Goal: Information Seeking & Learning: Learn about a topic

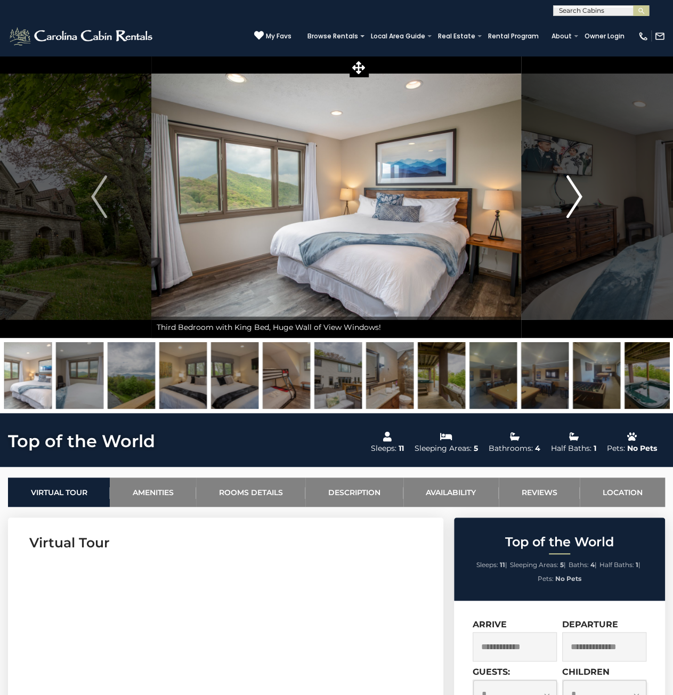
click at [577, 195] on img "Next" at bounding box center [574, 196] width 16 height 43
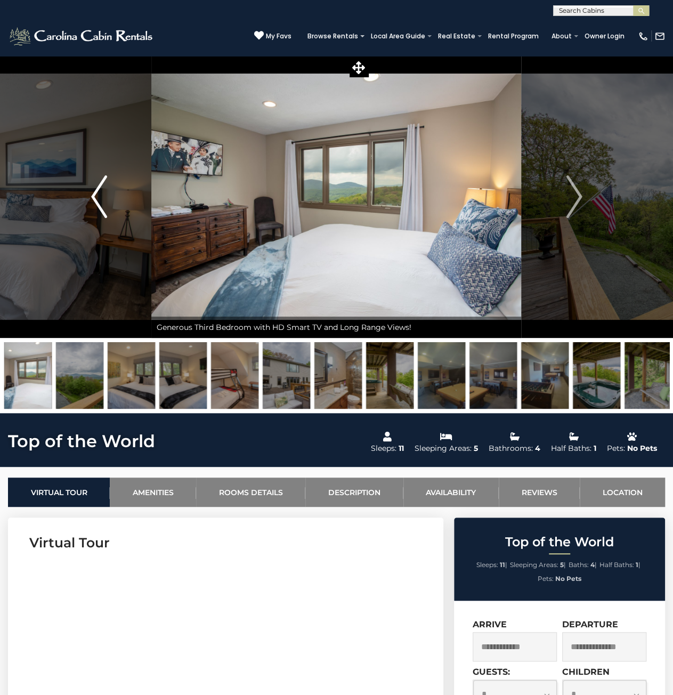
click at [92, 198] on img "Previous" at bounding box center [99, 196] width 16 height 43
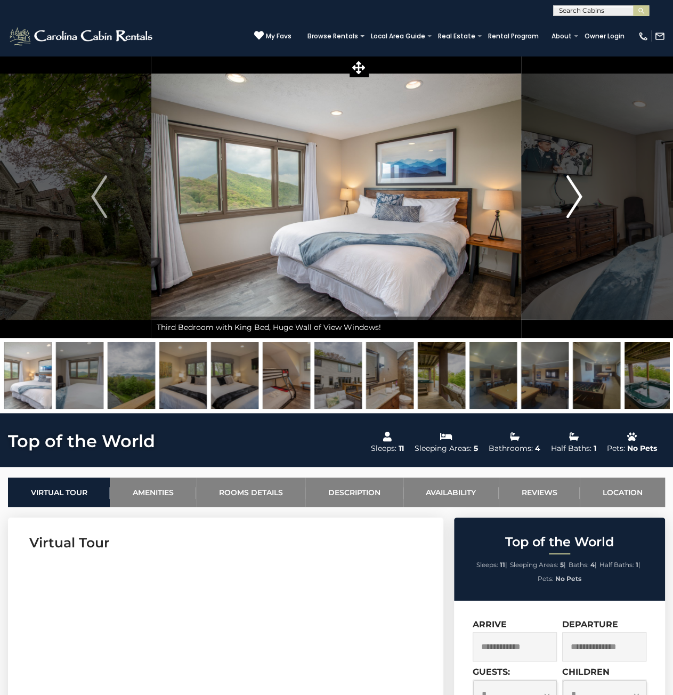
click at [576, 194] on img "Next" at bounding box center [574, 196] width 16 height 43
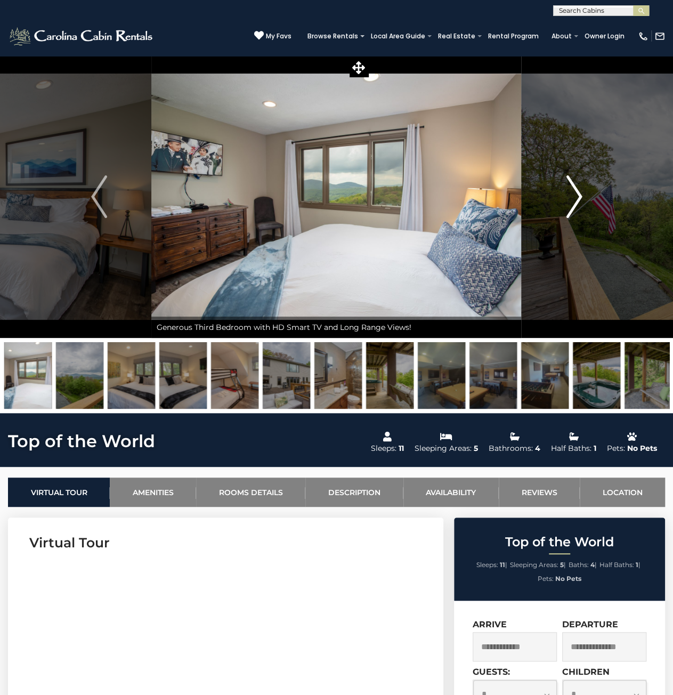
click at [576, 194] on img "Next" at bounding box center [574, 196] width 16 height 43
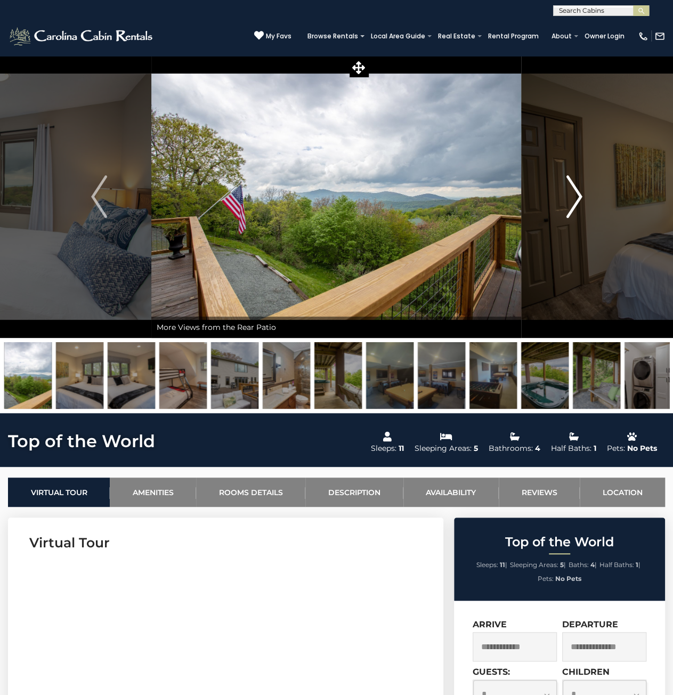
click at [576, 194] on img "Next" at bounding box center [574, 196] width 16 height 43
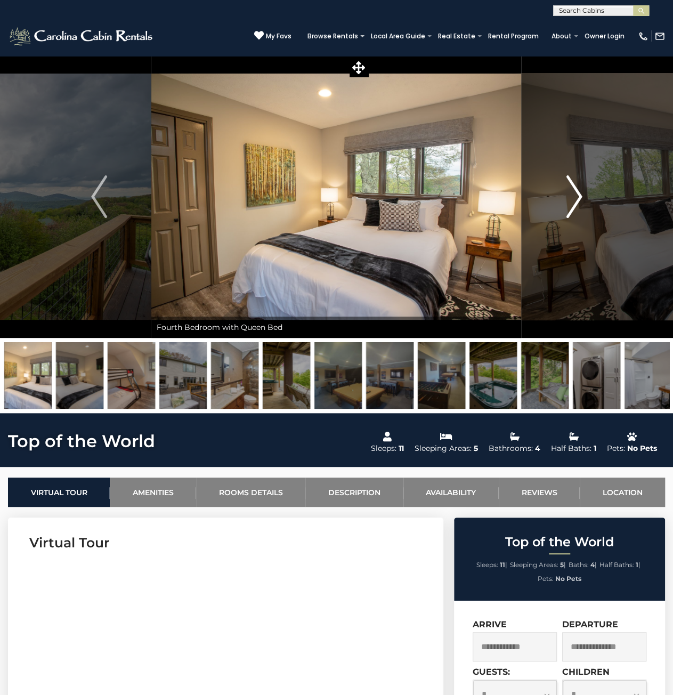
click at [576, 194] on img "Next" at bounding box center [574, 196] width 16 height 43
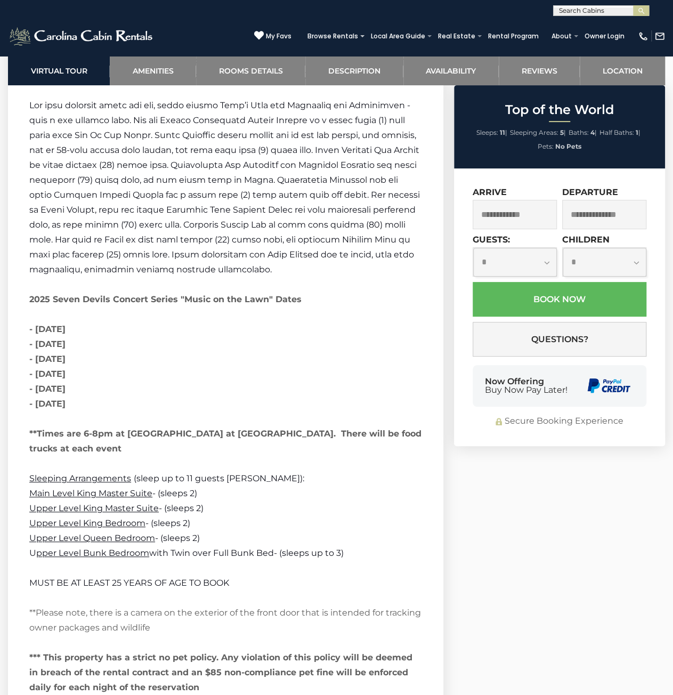
scroll to position [1919, 0]
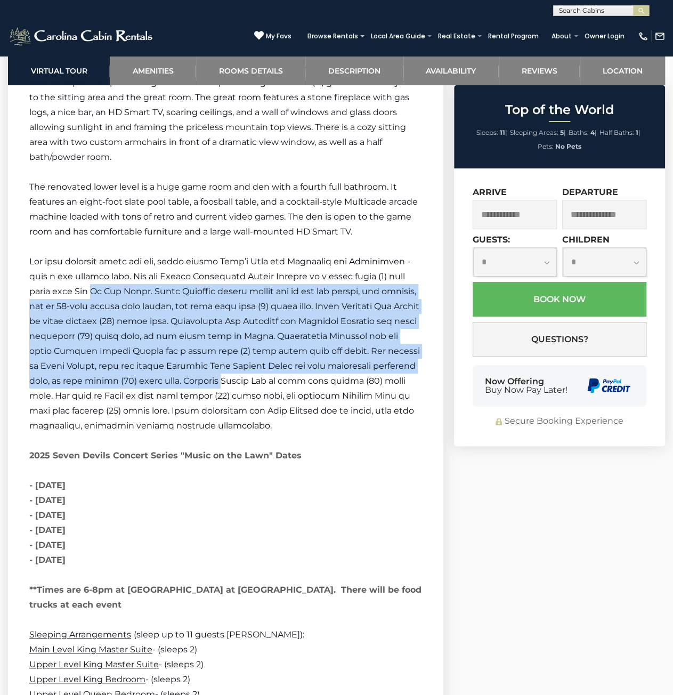
drag, startPoint x: 120, startPoint y: 311, endPoint x: 286, endPoint y: 455, distance: 219.6
click at [276, 445] on p "2025 Seven Devils Concert Series "Music on the Lawn" Dates - [DATE] - [DATE] - …" at bounding box center [225, 433] width 393 height 358
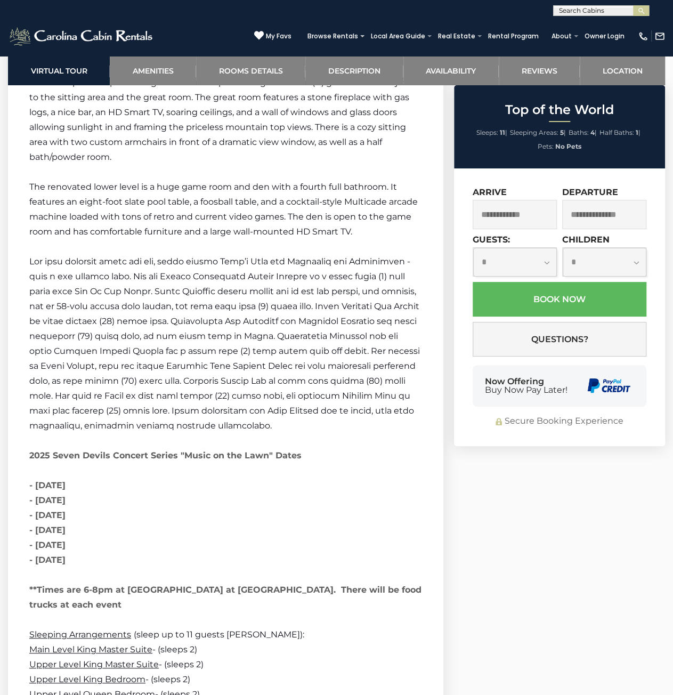
click at [287, 456] on strong "2025 Seven Devils Concert Series "Music on the Lawn" Dates - [DATE] - [DATE] - …" at bounding box center [225, 529] width 392 height 159
drag, startPoint x: 310, startPoint y: 490, endPoint x: 159, endPoint y: 296, distance: 246.1
click at [195, 344] on p "2025 Seven Devils Concert Series "Music on the Lawn" Dates - [DATE] - [DATE] - …" at bounding box center [225, 433] width 393 height 358
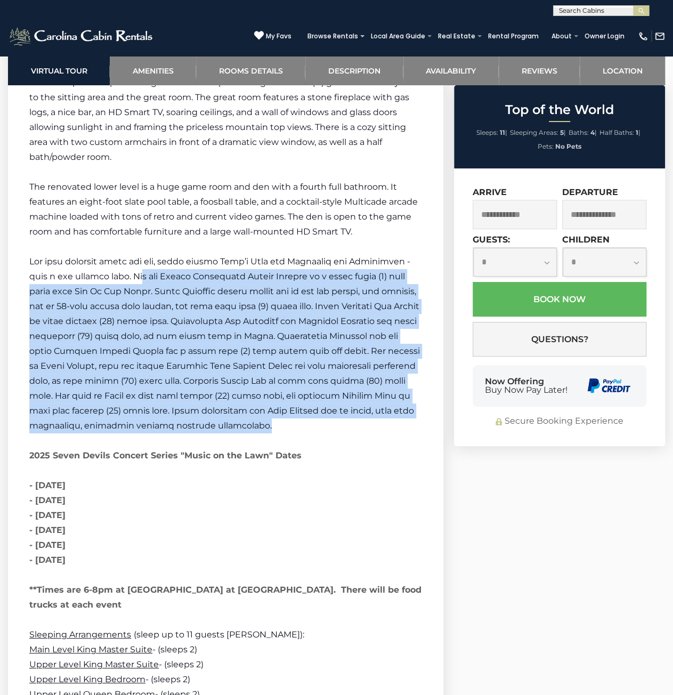
drag, startPoint x: 242, startPoint y: 403, endPoint x: 302, endPoint y: 476, distance: 94.7
click at [278, 448] on p "2025 Seven Devils Concert Series "Music on the Lawn" Dates - [DATE] - [DATE] - …" at bounding box center [225, 433] width 393 height 358
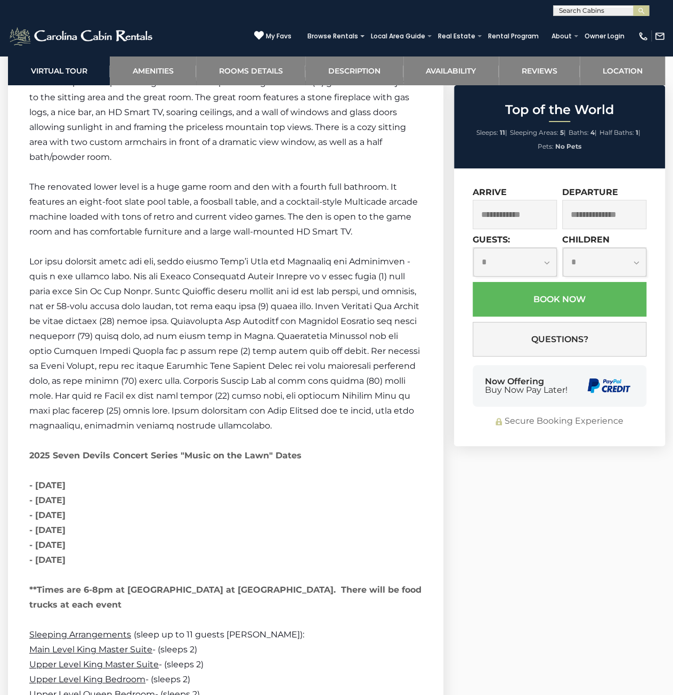
click at [302, 476] on p "2025 Seven Devils Concert Series "Music on the Lawn" Dates - [DATE] - [DATE] - …" at bounding box center [225, 433] width 393 height 358
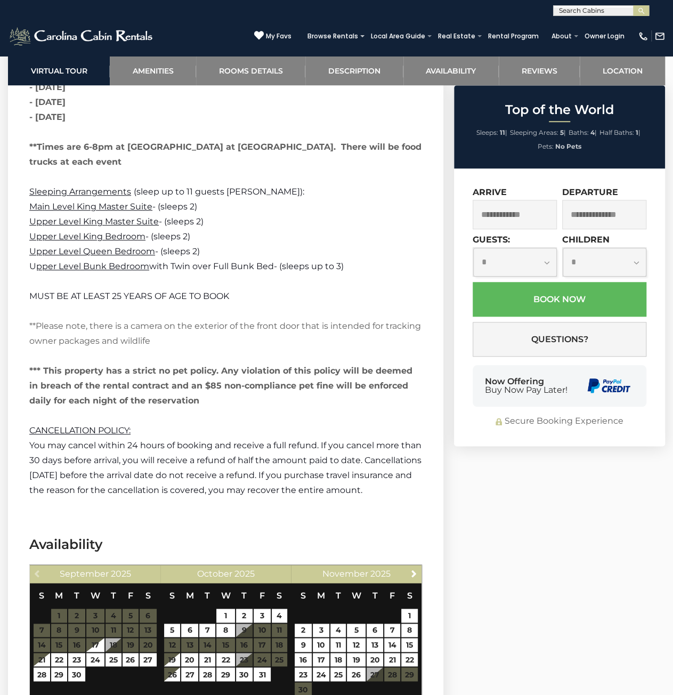
scroll to position [2346, 0]
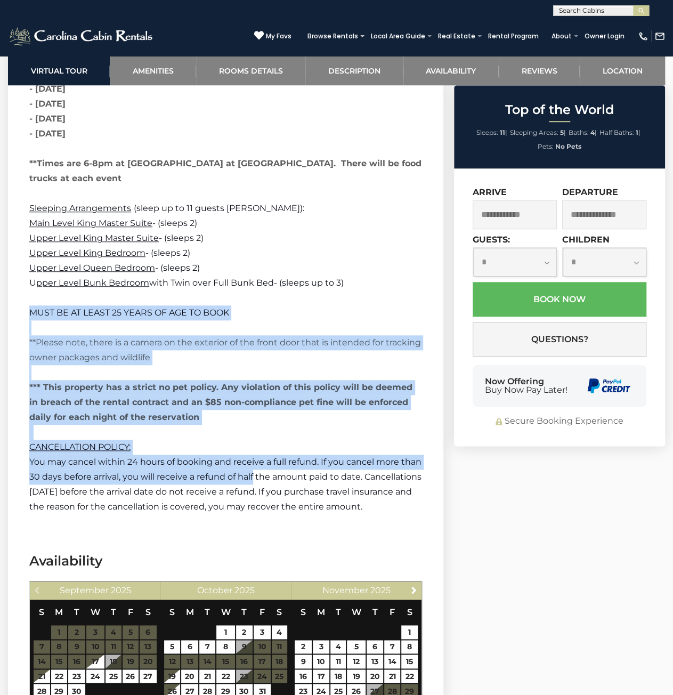
drag, startPoint x: 87, startPoint y: 277, endPoint x: 278, endPoint y: 466, distance: 269.2
click at [278, 466] on p "You may cancel within 24 hours of booking and receive a full refund. If you can…" at bounding box center [225, 485] width 393 height 60
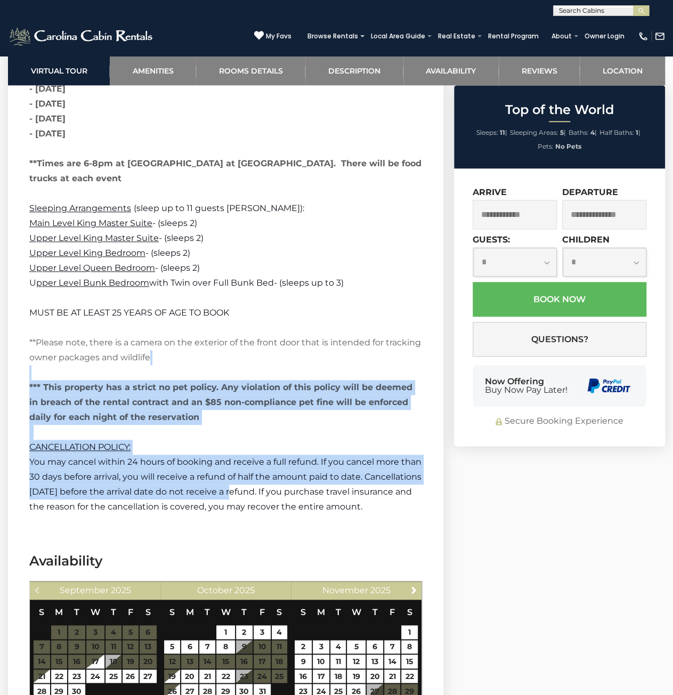
drag, startPoint x: 284, startPoint y: 464, endPoint x: 125, endPoint y: 311, distance: 220.2
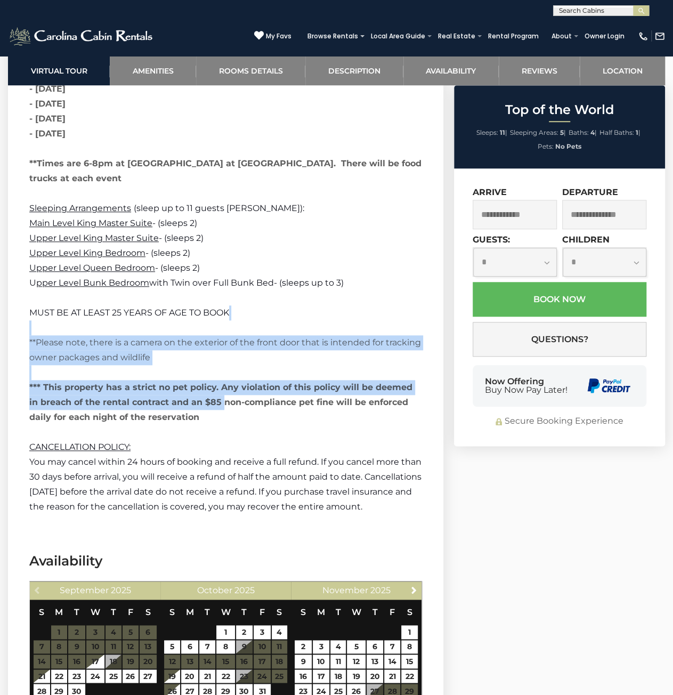
drag, startPoint x: 125, startPoint y: 311, endPoint x: 299, endPoint y: 452, distance: 223.6
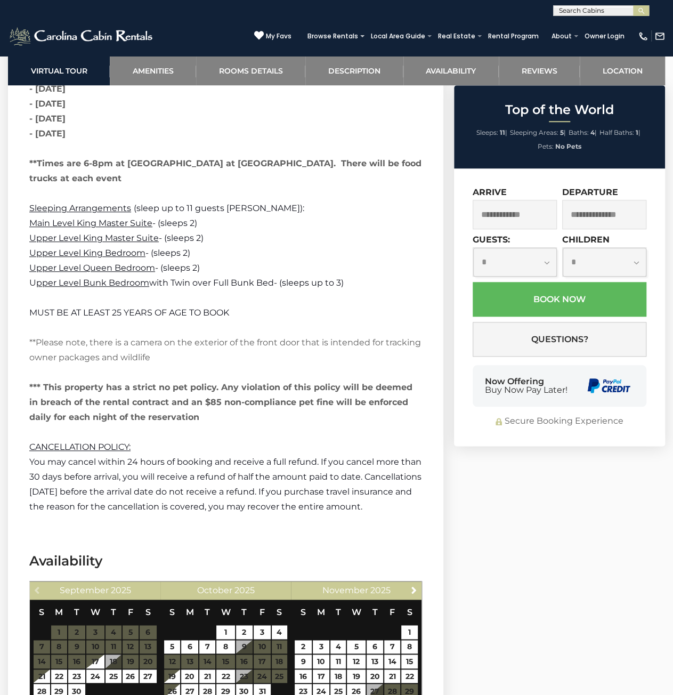
click at [299, 455] on p "You may cancel within 24 hours of booking and receive a full refund. If you can…" at bounding box center [225, 485] width 393 height 60
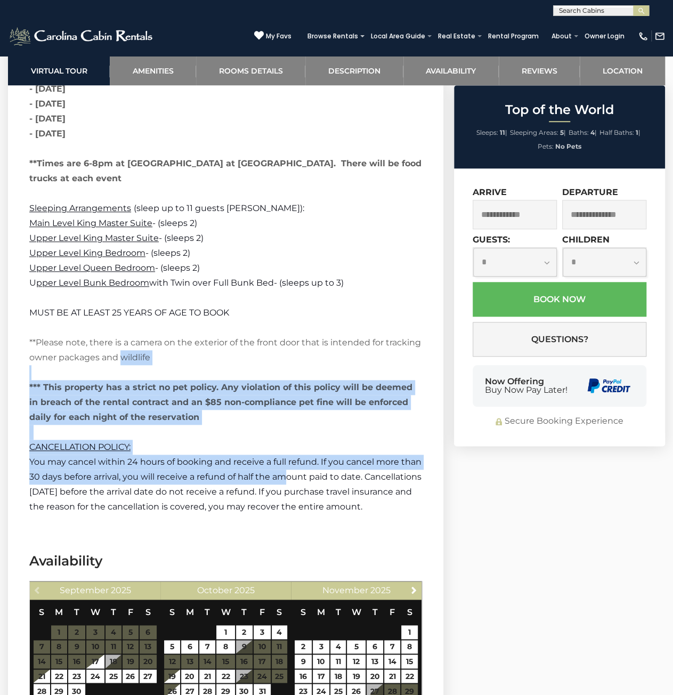
drag, startPoint x: 305, startPoint y: 465, endPoint x: 94, endPoint y: 310, distance: 262.4
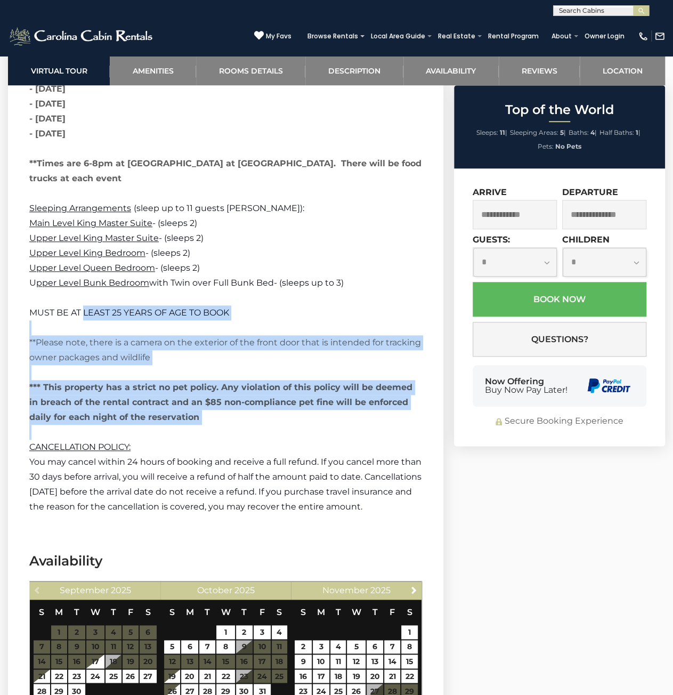
drag, startPoint x: 86, startPoint y: 301, endPoint x: 262, endPoint y: 448, distance: 229.4
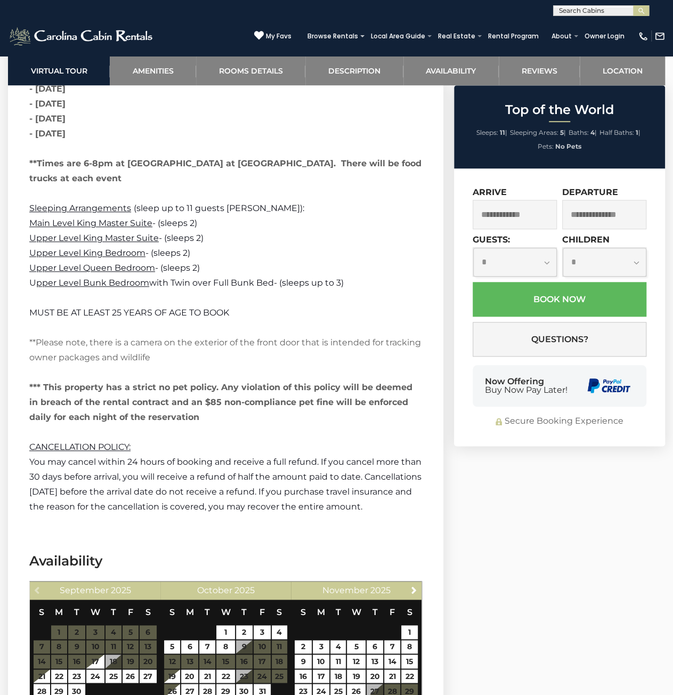
click at [262, 457] on span "You may cancel within 24 hours of booking and receive a full refund. If you can…" at bounding box center [225, 484] width 392 height 55
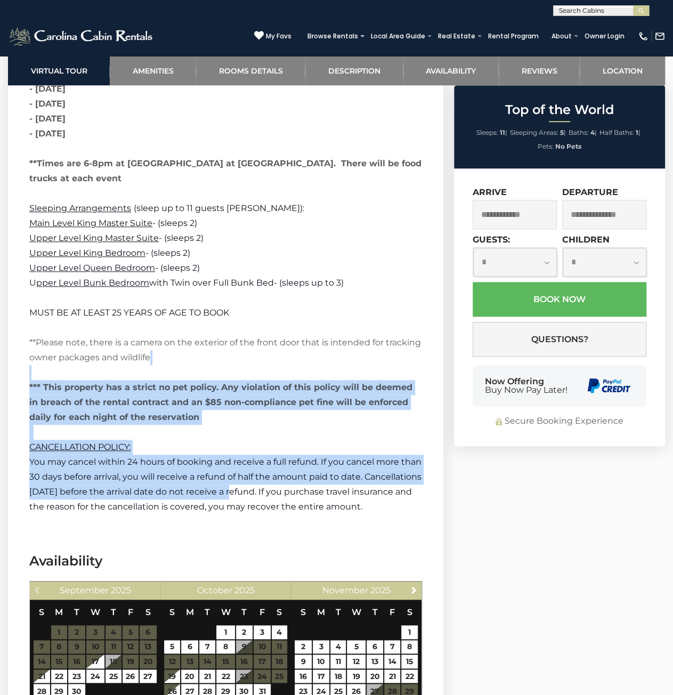
drag, startPoint x: 293, startPoint y: 480, endPoint x: 112, endPoint y: 314, distance: 246.0
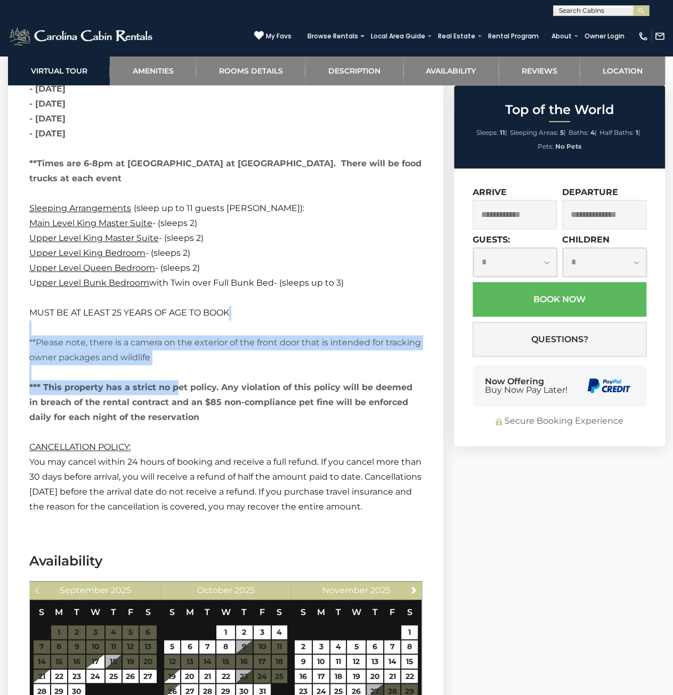
drag, startPoint x: 112, startPoint y: 314, endPoint x: 237, endPoint y: 422, distance: 165.1
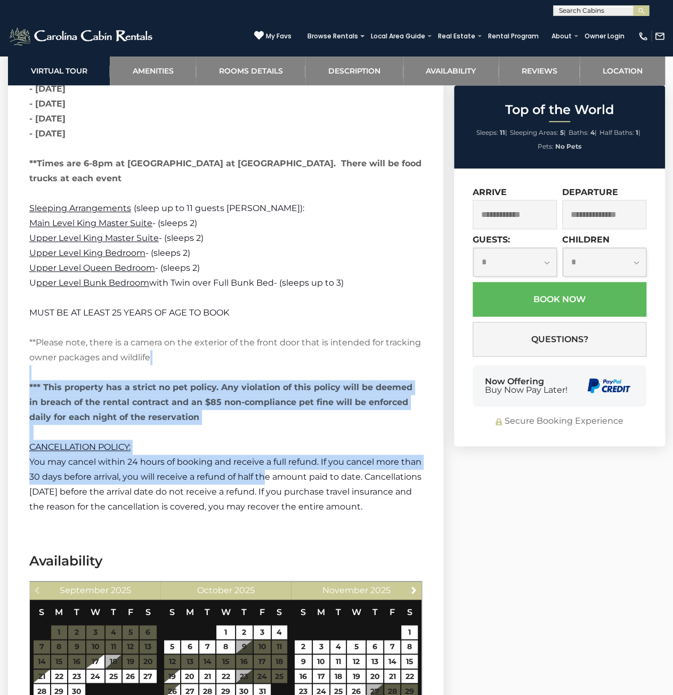
drag, startPoint x: 291, startPoint y: 468, endPoint x: 61, endPoint y: 318, distance: 274.3
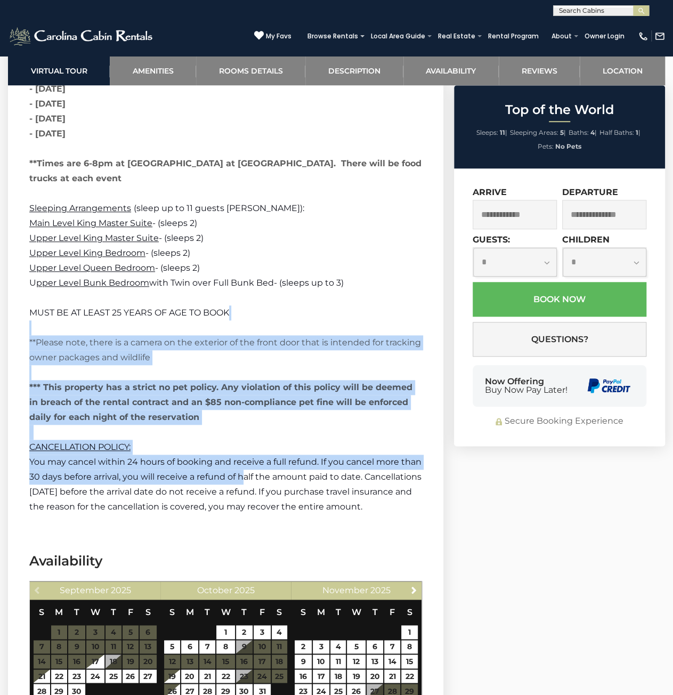
drag, startPoint x: 101, startPoint y: 345, endPoint x: 269, endPoint y: 456, distance: 200.5
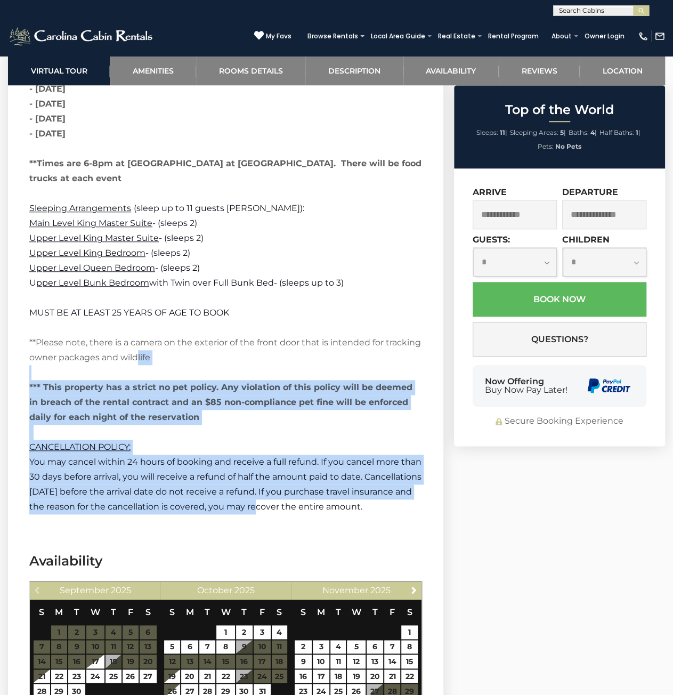
drag, startPoint x: 308, startPoint y: 485, endPoint x: 136, endPoint y: 347, distance: 220.4
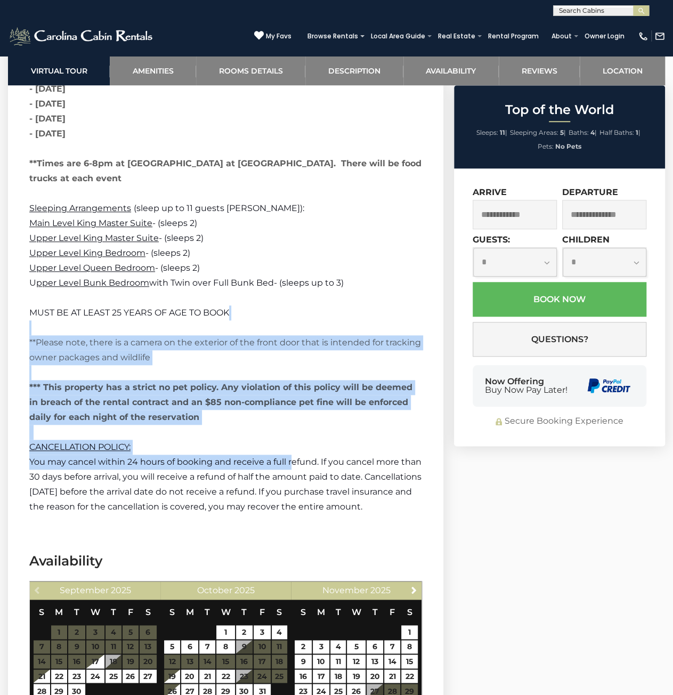
drag, startPoint x: 112, startPoint y: 319, endPoint x: 300, endPoint y: 449, distance: 228.6
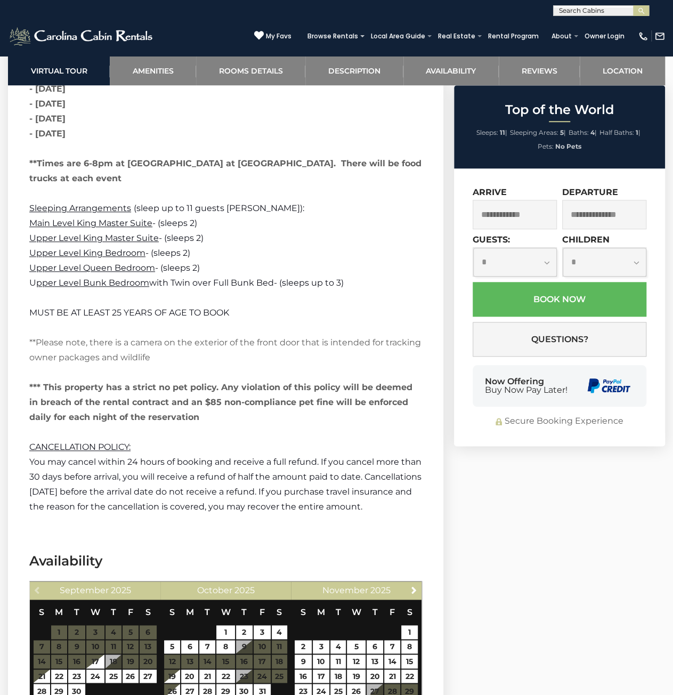
click at [300, 457] on span "You may cancel within 24 hours of booking and receive a full refund. If you can…" at bounding box center [225, 484] width 392 height 55
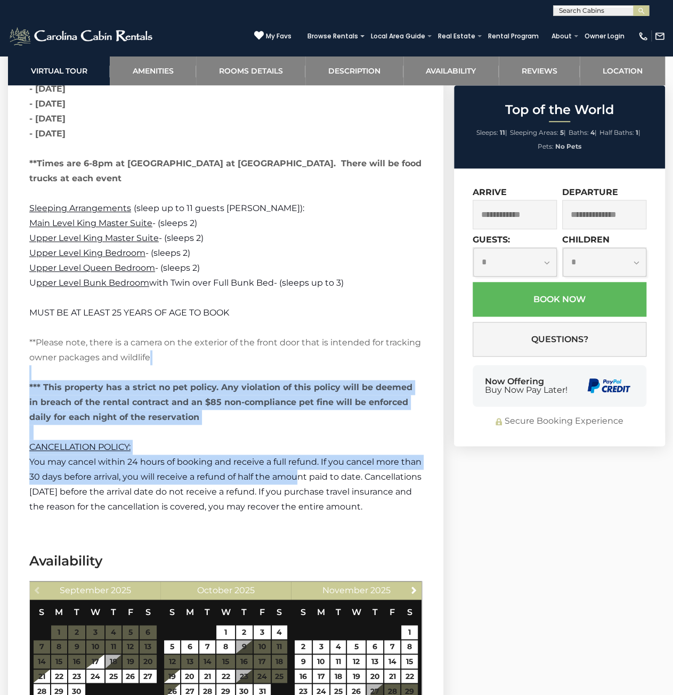
drag, startPoint x: 319, startPoint y: 464, endPoint x: 92, endPoint y: 318, distance: 270.0
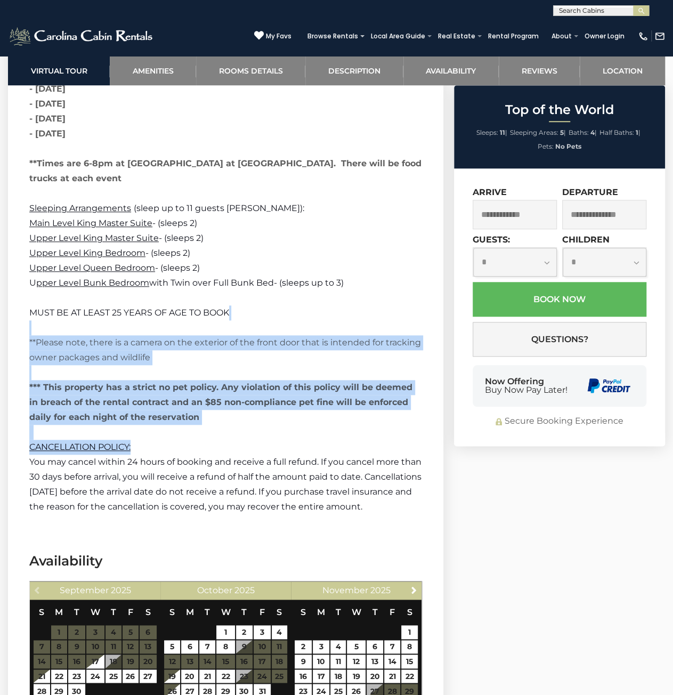
drag, startPoint x: 92, startPoint y: 318, endPoint x: 313, endPoint y: 456, distance: 261.0
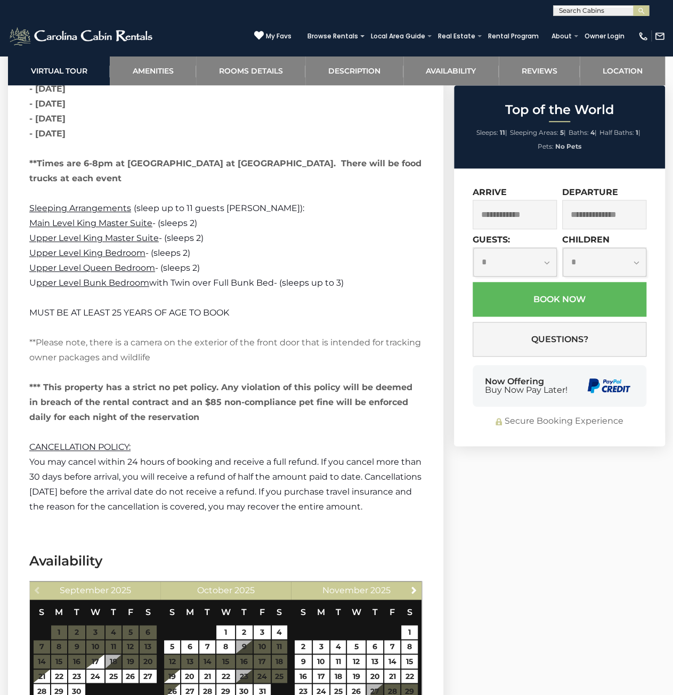
click at [317, 457] on span "You may cancel within 24 hours of booking and receive a full refund. If you can…" at bounding box center [225, 484] width 392 height 55
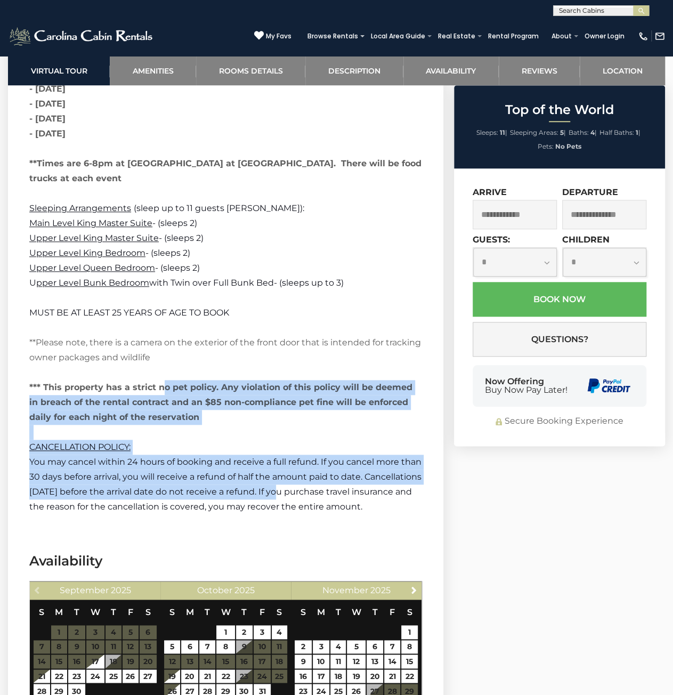
drag, startPoint x: 344, startPoint y: 475, endPoint x: 94, endPoint y: 312, distance: 298.2
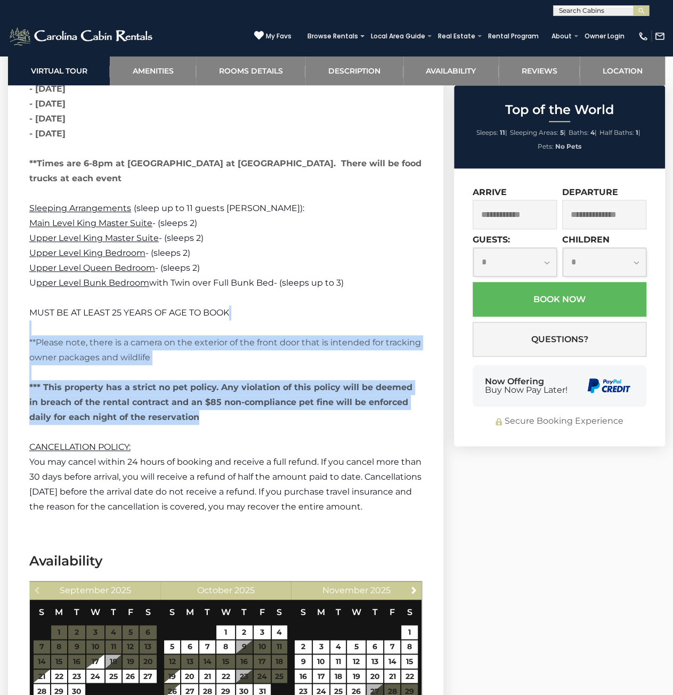
drag, startPoint x: 87, startPoint y: 307, endPoint x: 318, endPoint y: 447, distance: 270.1
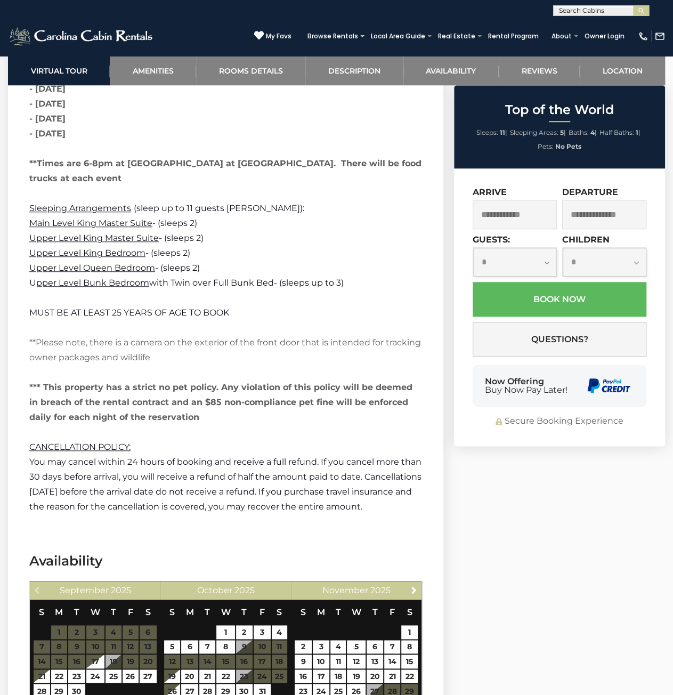
click at [328, 455] on p "You may cancel within 24 hours of booking and receive a full refund. If you can…" at bounding box center [225, 485] width 393 height 60
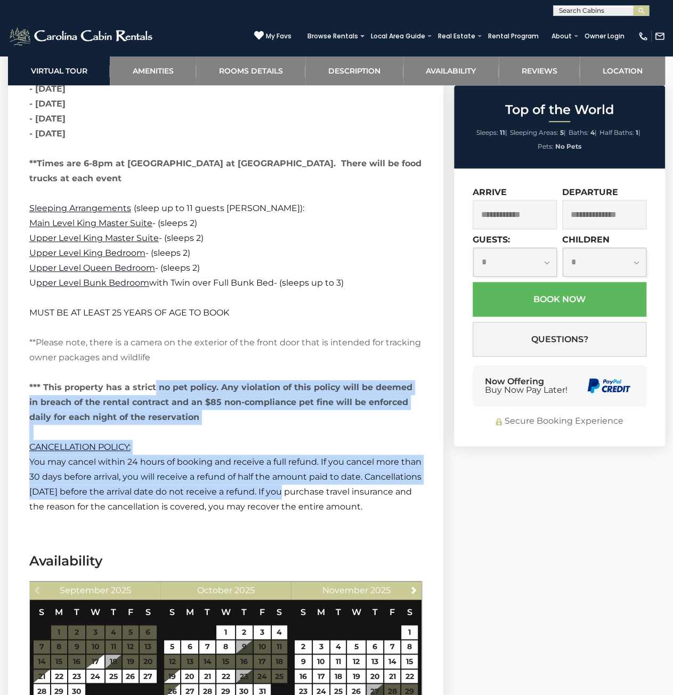
drag, startPoint x: 345, startPoint y: 472, endPoint x: 101, endPoint y: 320, distance: 287.6
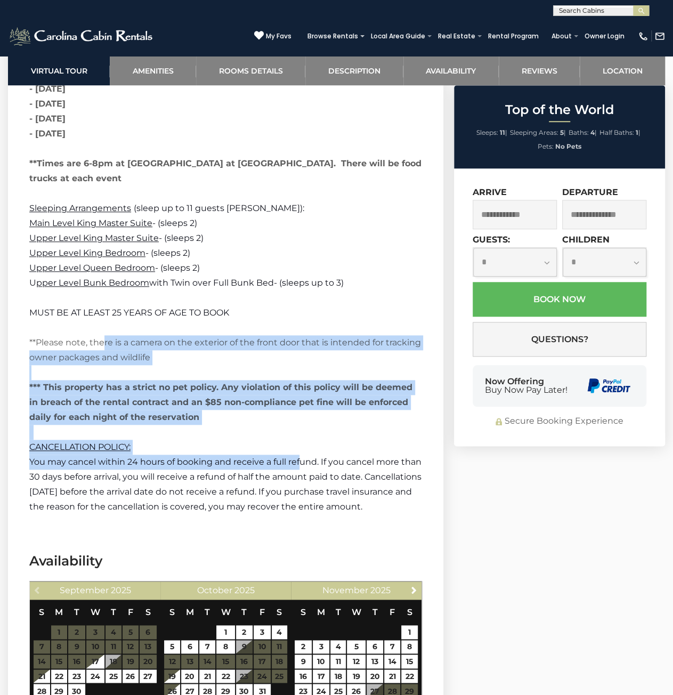
drag, startPoint x: 101, startPoint y: 320, endPoint x: 315, endPoint y: 445, distance: 247.1
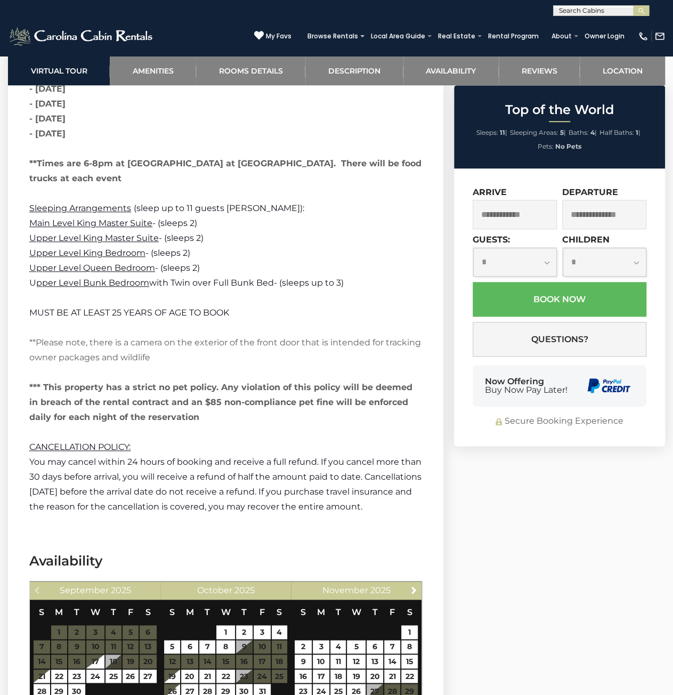
click at [329, 455] on p "You may cancel within 24 hours of booking and receive a full refund. If you can…" at bounding box center [225, 485] width 393 height 60
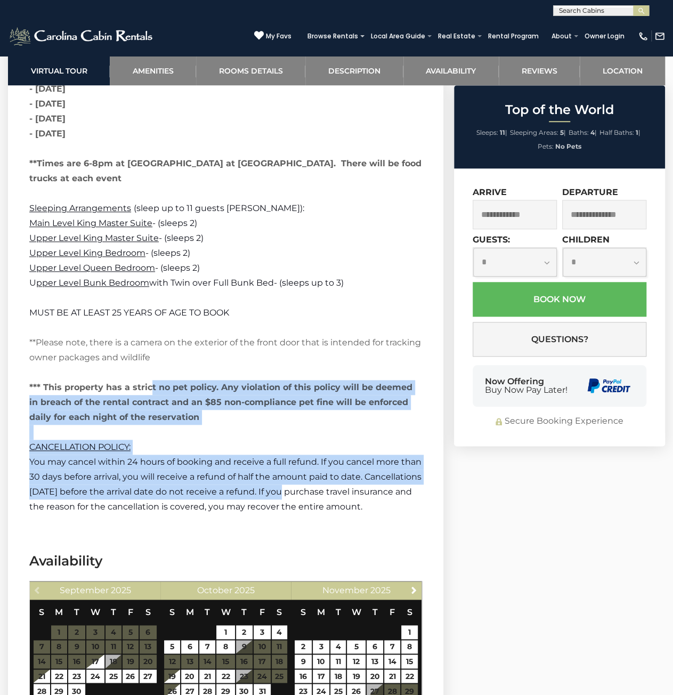
drag, startPoint x: 344, startPoint y: 471, endPoint x: 94, endPoint y: 318, distance: 293.3
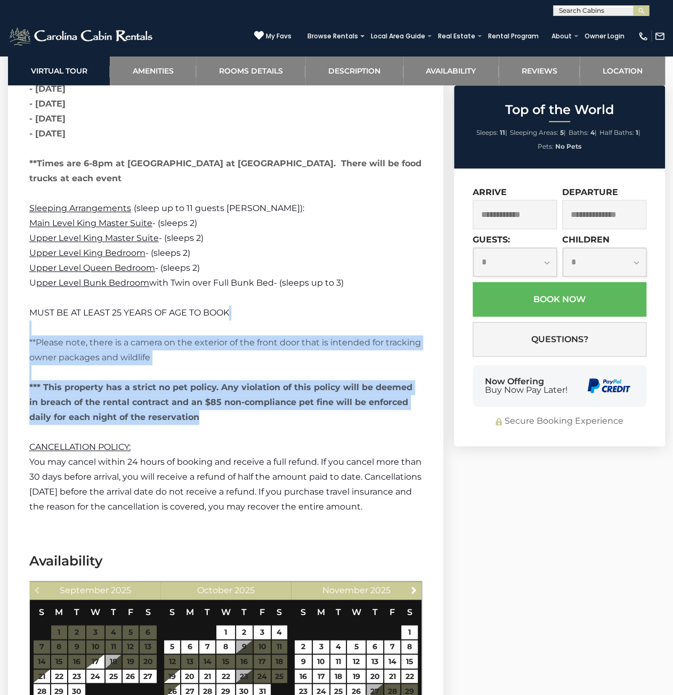
drag, startPoint x: 208, startPoint y: 399, endPoint x: 279, endPoint y: 449, distance: 86.8
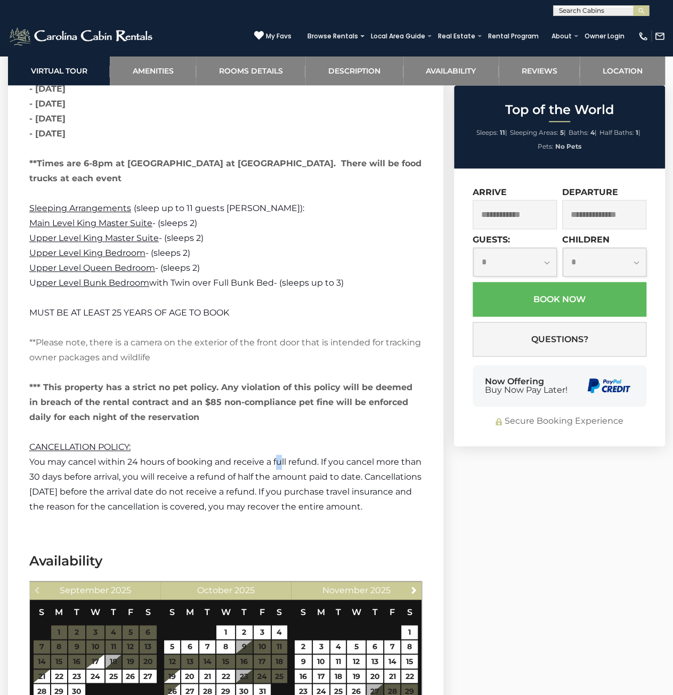
click at [279, 457] on span "You may cancel within 24 hours of booking and receive a full refund. If you can…" at bounding box center [225, 484] width 392 height 55
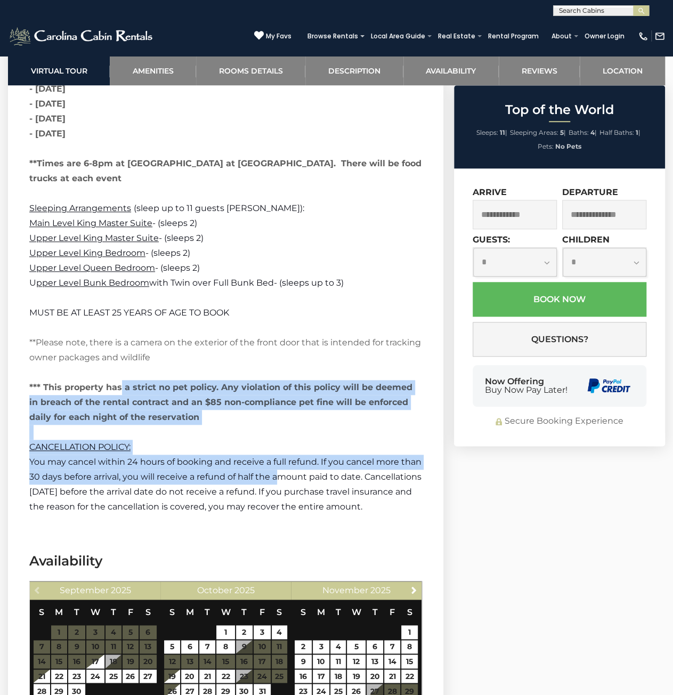
drag, startPoint x: 299, startPoint y: 463, endPoint x: 57, endPoint y: 311, distance: 285.8
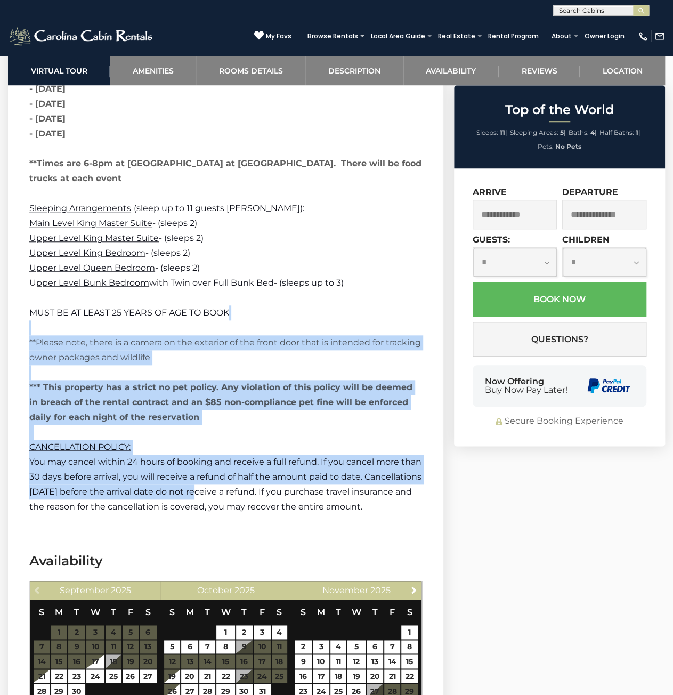
drag, startPoint x: 57, startPoint y: 311, endPoint x: 272, endPoint y: 481, distance: 274.4
click at [272, 481] on p "You may cancel within 24 hours of booking and receive a full refund. If you can…" at bounding box center [225, 485] width 393 height 60
drag, startPoint x: 250, startPoint y: 462, endPoint x: -1, endPoint y: 296, distance: 301.2
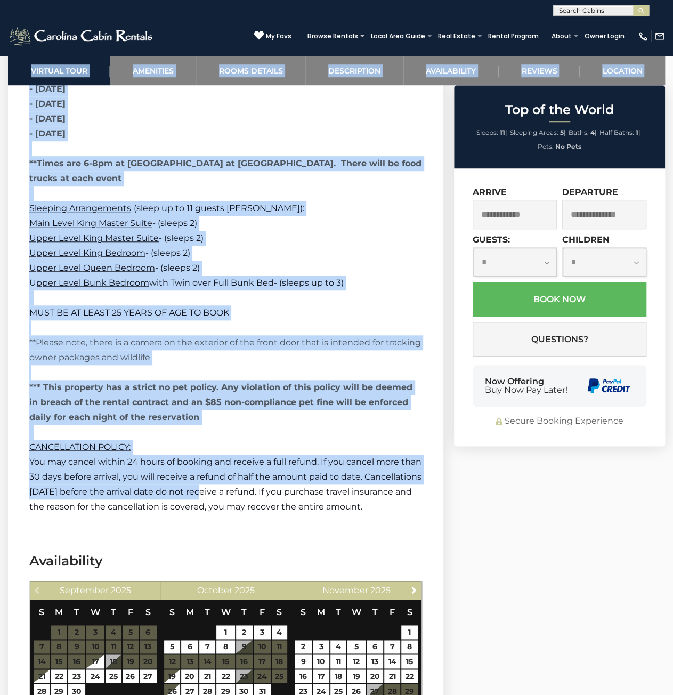
click at [49, 308] on span "MUST BE AT LEAST 25 YEARS OF AGE TO BOOK" at bounding box center [129, 313] width 200 height 10
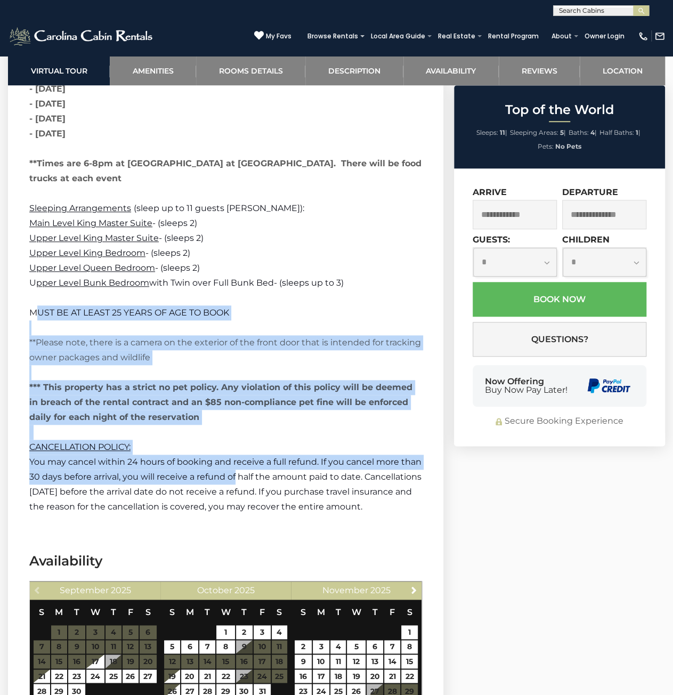
drag, startPoint x: 35, startPoint y: 291, endPoint x: 264, endPoint y: 463, distance: 286.6
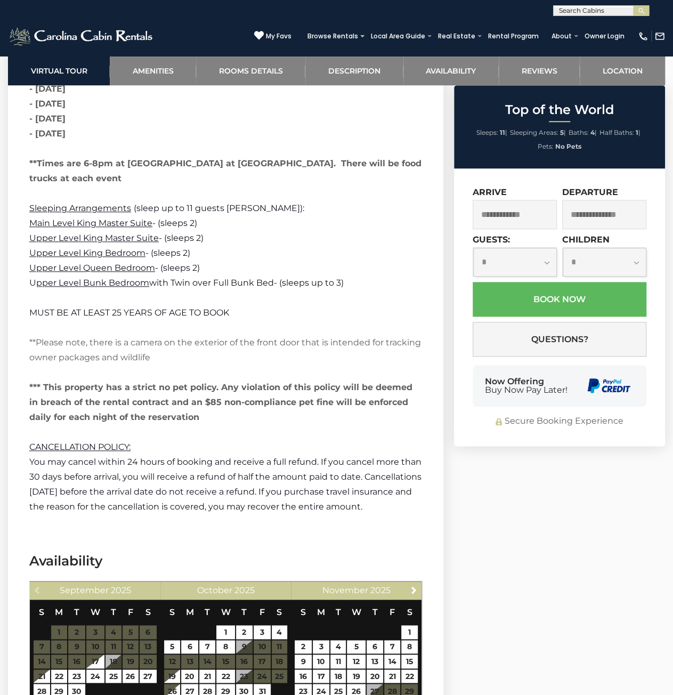
click at [264, 463] on span "You may cancel within 24 hours of booking and receive a full refund. If you can…" at bounding box center [225, 484] width 392 height 55
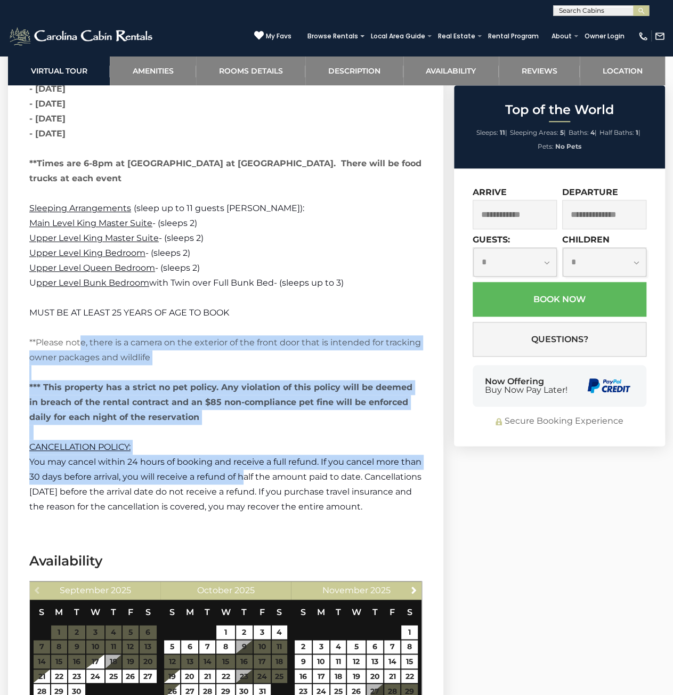
drag, startPoint x: 269, startPoint y: 466, endPoint x: 43, endPoint y: 298, distance: 281.9
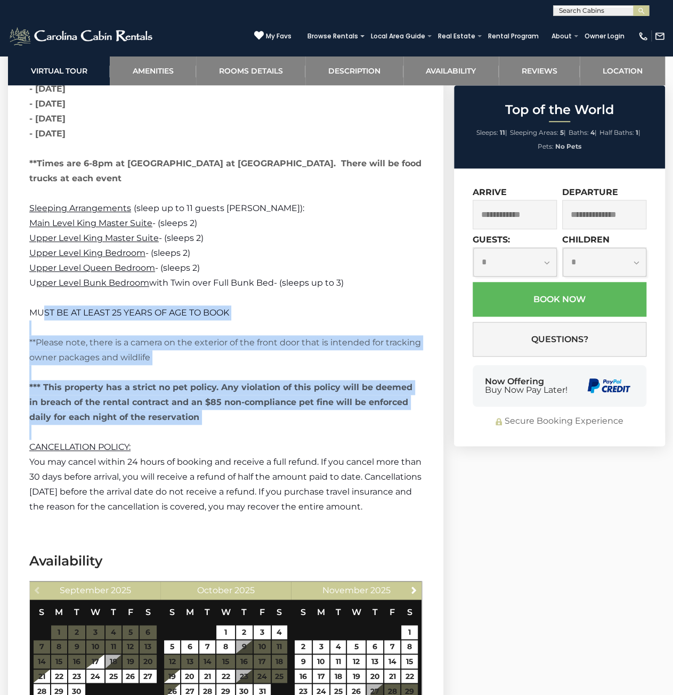
drag, startPoint x: 42, startPoint y: 297, endPoint x: 281, endPoint y: 449, distance: 283.5
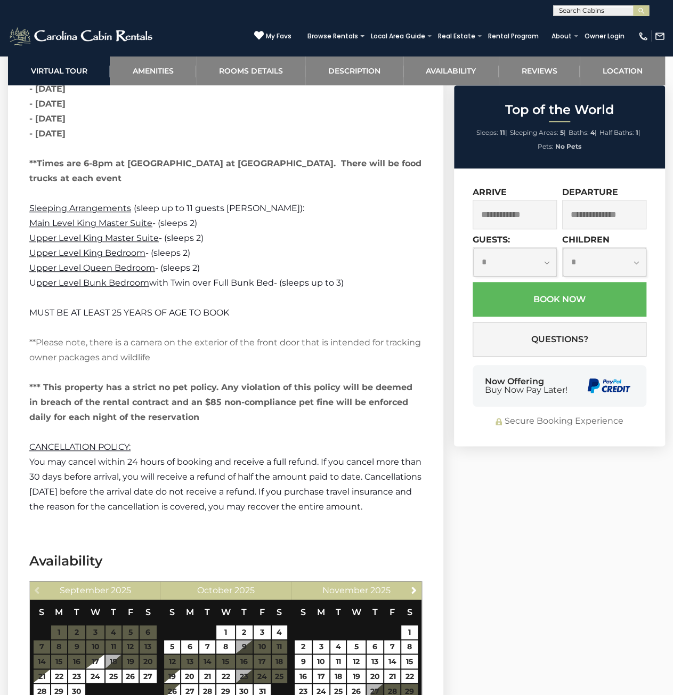
click at [281, 457] on span "You may cancel within 24 hours of booking and receive a full refund. If you can…" at bounding box center [225, 484] width 392 height 55
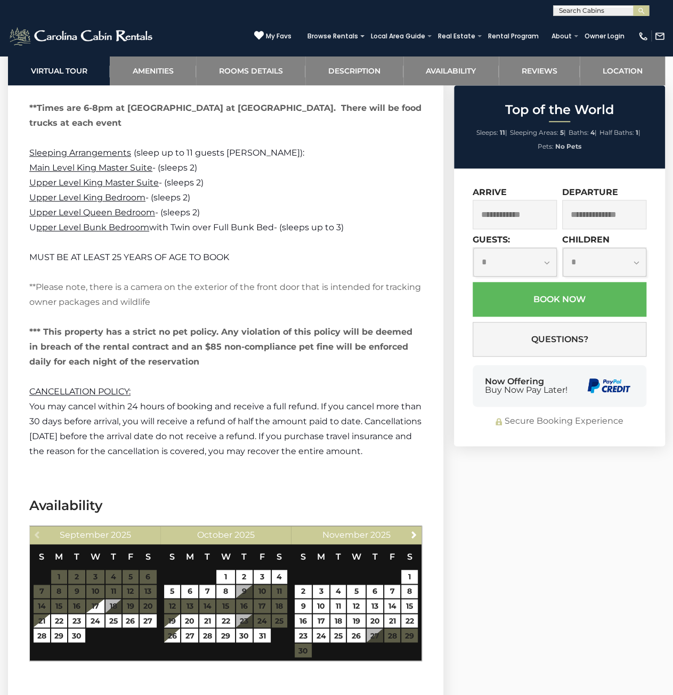
scroll to position [2452, 0]
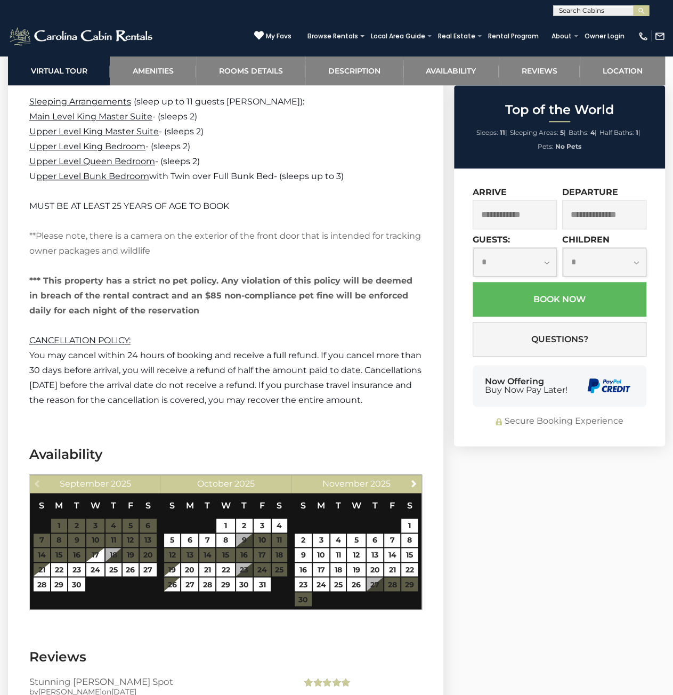
drag, startPoint x: 241, startPoint y: 393, endPoint x: 106, endPoint y: 247, distance: 199.2
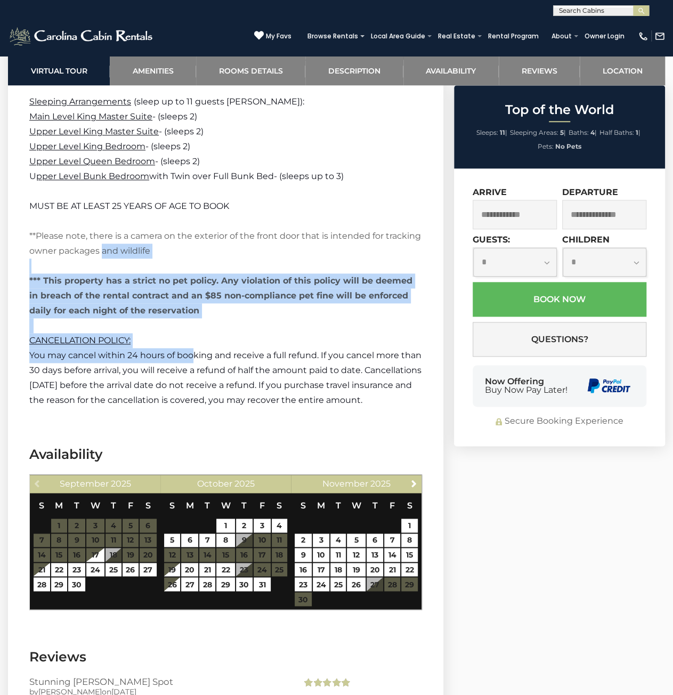
drag, startPoint x: 102, startPoint y: 240, endPoint x: 273, endPoint y: 420, distance: 248.5
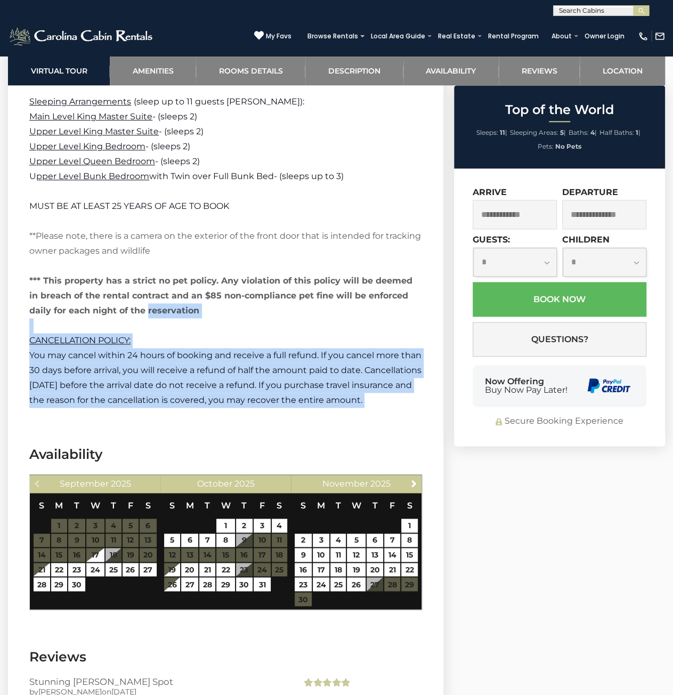
drag
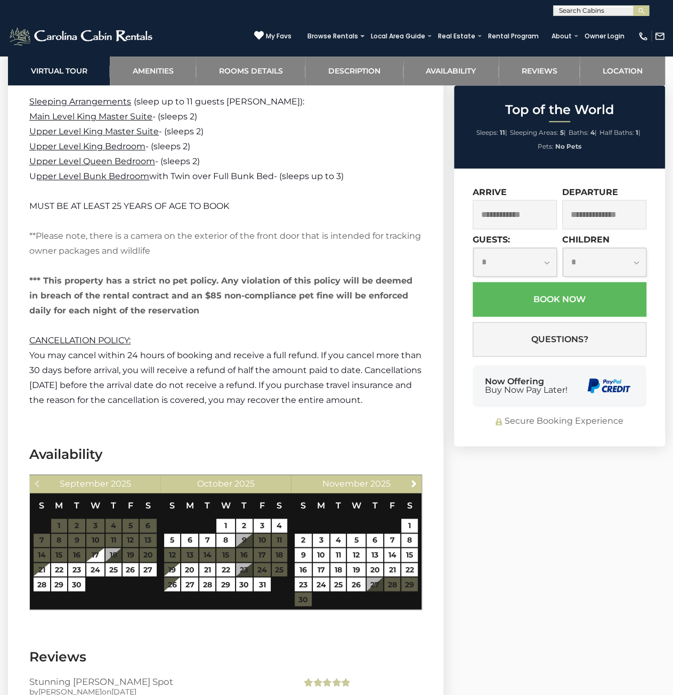
click at [311, 430] on section "Availability Previous [DATE] S M T W T F S 1 2 3 4 5 6 7 8 9 10 11 12 13 14 15 …" at bounding box center [226, 530] width 436 height 202
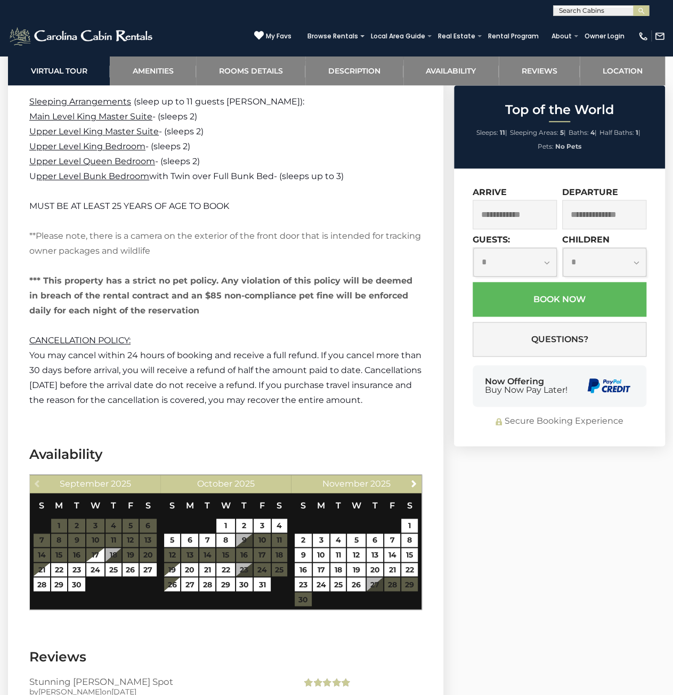
click at [268, 395] on p "You may cancel within 24 hours of booking and receive a full refund. If you can…" at bounding box center [225, 378] width 393 height 60
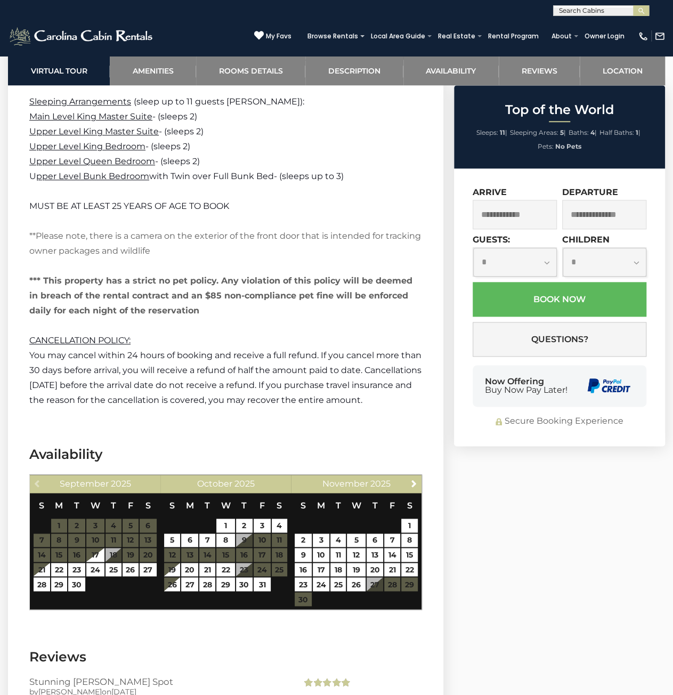
click at [252, 391] on p "You may cancel within 24 hours of booking and receive a full refund. If you can…" at bounding box center [225, 378] width 393 height 60
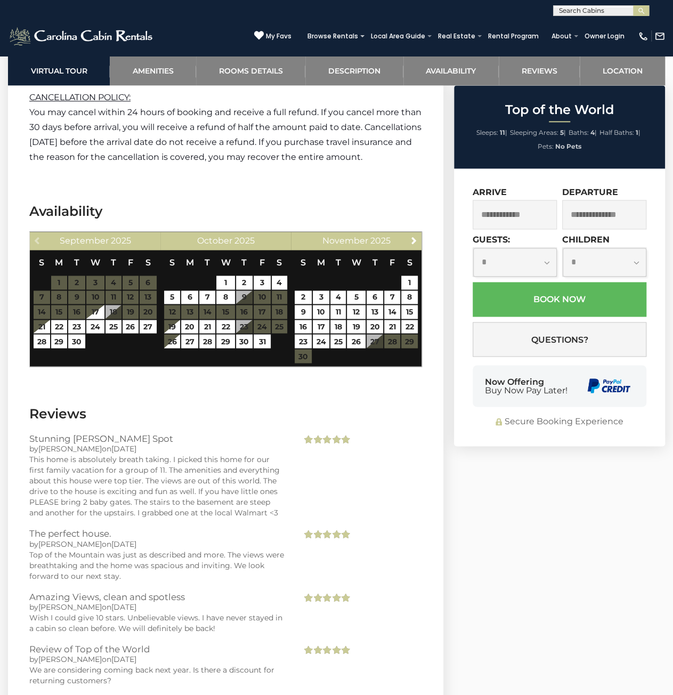
scroll to position [2772, 0]
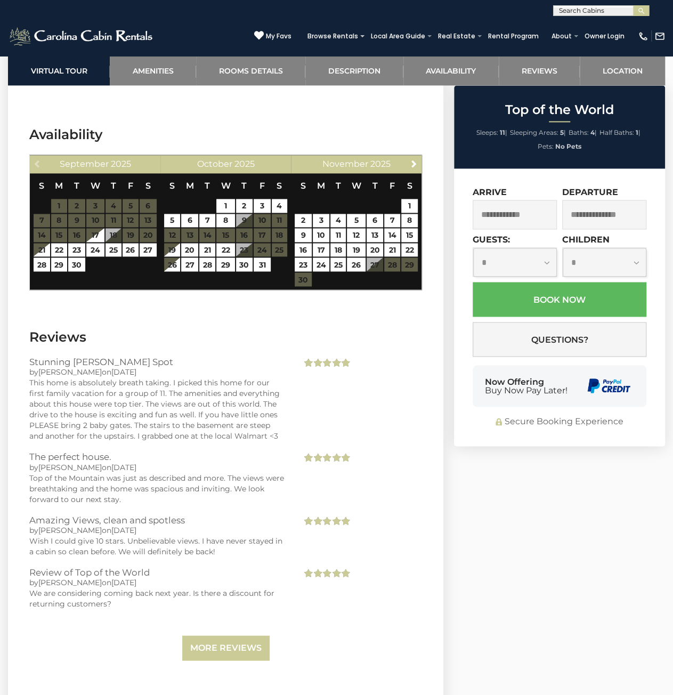
click at [205, 470] on div "Stunning [PERSON_NAME] Spot by [PERSON_NAME] on [DATE] This home is absolutely …" at bounding box center [225, 509] width 393 height 304
click at [205, 472] on div "Top of the Mountain was just as described and more. The views were breathtaking…" at bounding box center [157, 488] width 256 height 32
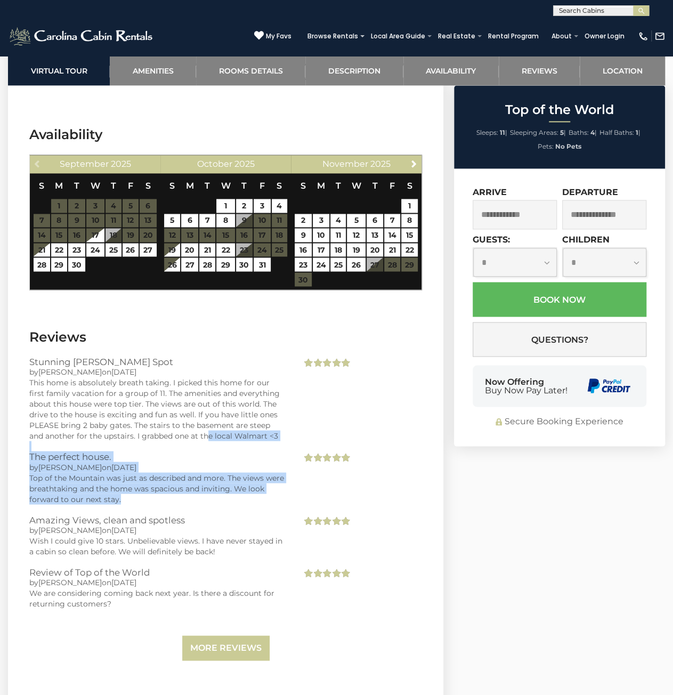
click at [184, 411] on div "Stunning [PERSON_NAME] Spot by [PERSON_NAME] on [DATE] This home is absolutely …" at bounding box center [225, 509] width 393 height 304
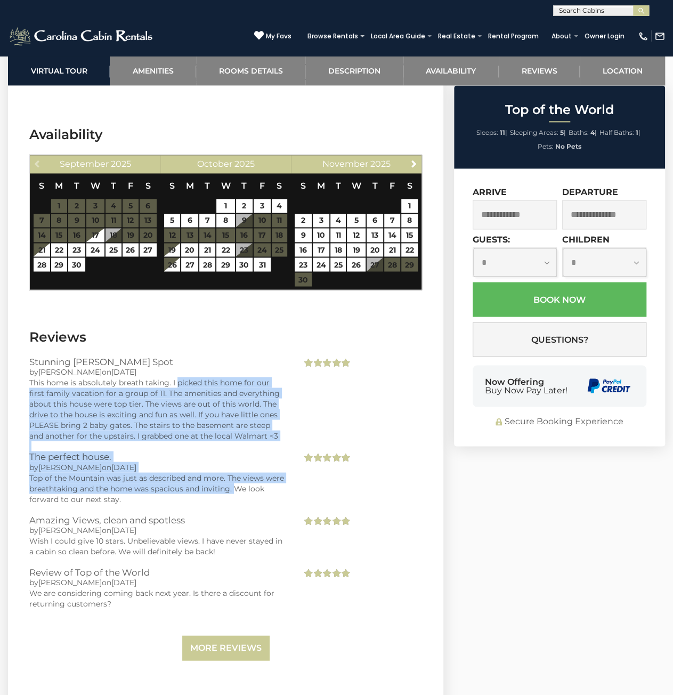
click at [243, 496] on div "Stunning [PERSON_NAME] Spot by [PERSON_NAME] on [DATE] This home is absolutely …" at bounding box center [225, 509] width 393 height 304
click at [243, 496] on div "Top of the Mountain was just as described and more. The views were breathtaking…" at bounding box center [157, 488] width 256 height 32
click at [175, 366] on div "Stunning [PERSON_NAME] Spot by [PERSON_NAME] on [DATE] This home is absolutely …" at bounding box center [225, 509] width 393 height 304
click at [244, 496] on div "Stunning [PERSON_NAME] Spot by [PERSON_NAME] on [DATE] This home is absolutely …" at bounding box center [225, 509] width 393 height 304
click at [244, 496] on div "Top of the Mountain was just as described and more. The views were breathtaking…" at bounding box center [157, 488] width 256 height 32
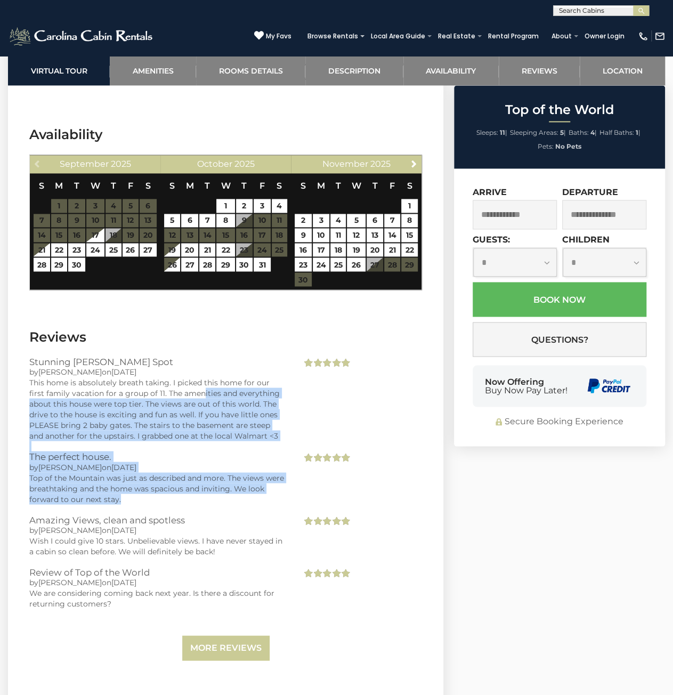
click at [179, 372] on div "Stunning [PERSON_NAME] Spot by [PERSON_NAME] on [DATE] This home is absolutely …" at bounding box center [225, 509] width 393 height 304
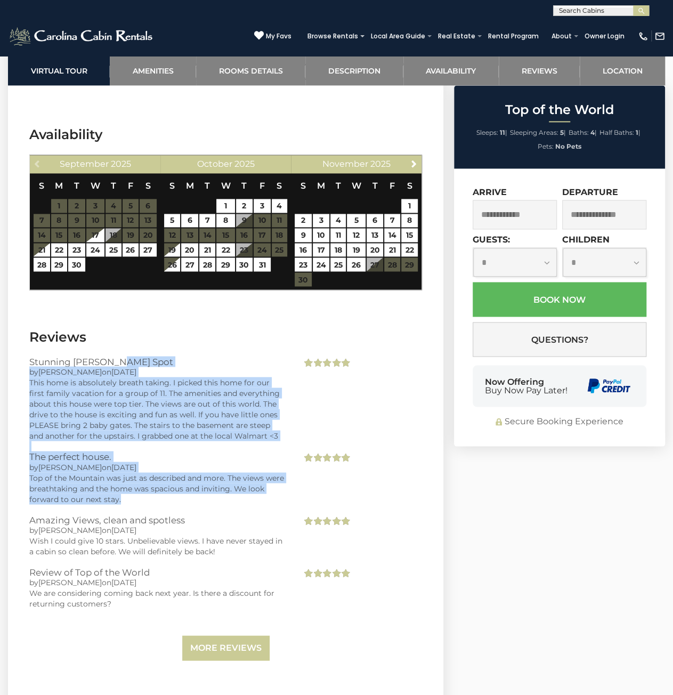
click at [243, 518] on div "Stunning [PERSON_NAME] Spot by [PERSON_NAME] on [DATE] This home is absolutely …" at bounding box center [225, 509] width 393 height 304
click at [243, 518] on h3 "Amazing Views, clean and spotless" at bounding box center [157, 520] width 256 height 10
